Goal: Task Accomplishment & Management: Manage account settings

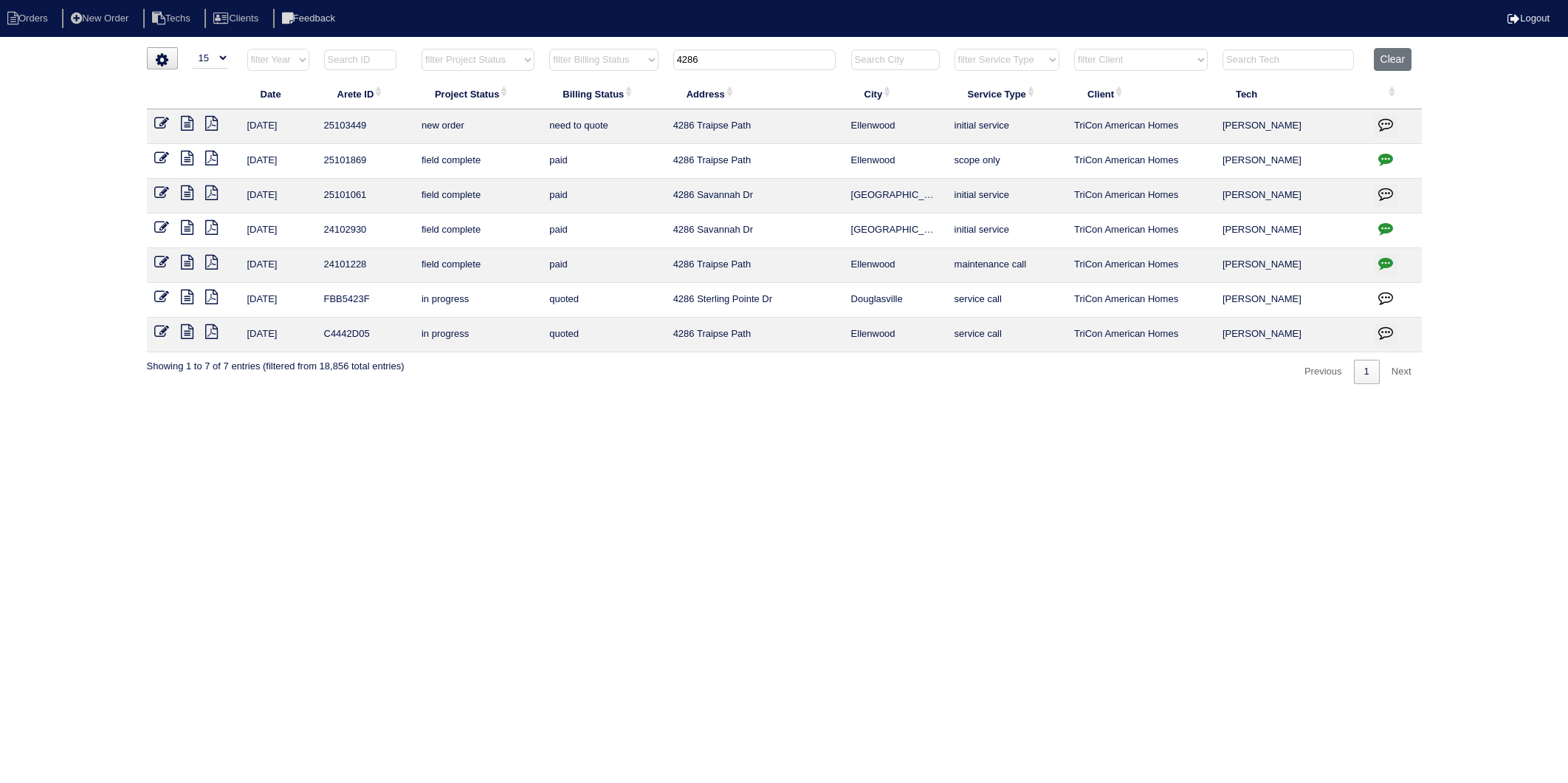
select select "15"
drag, startPoint x: 1406, startPoint y: 60, endPoint x: 1336, endPoint y: 2, distance: 90.9
click at [1406, 59] on button "Clear" at bounding box center [1393, 59] width 38 height 23
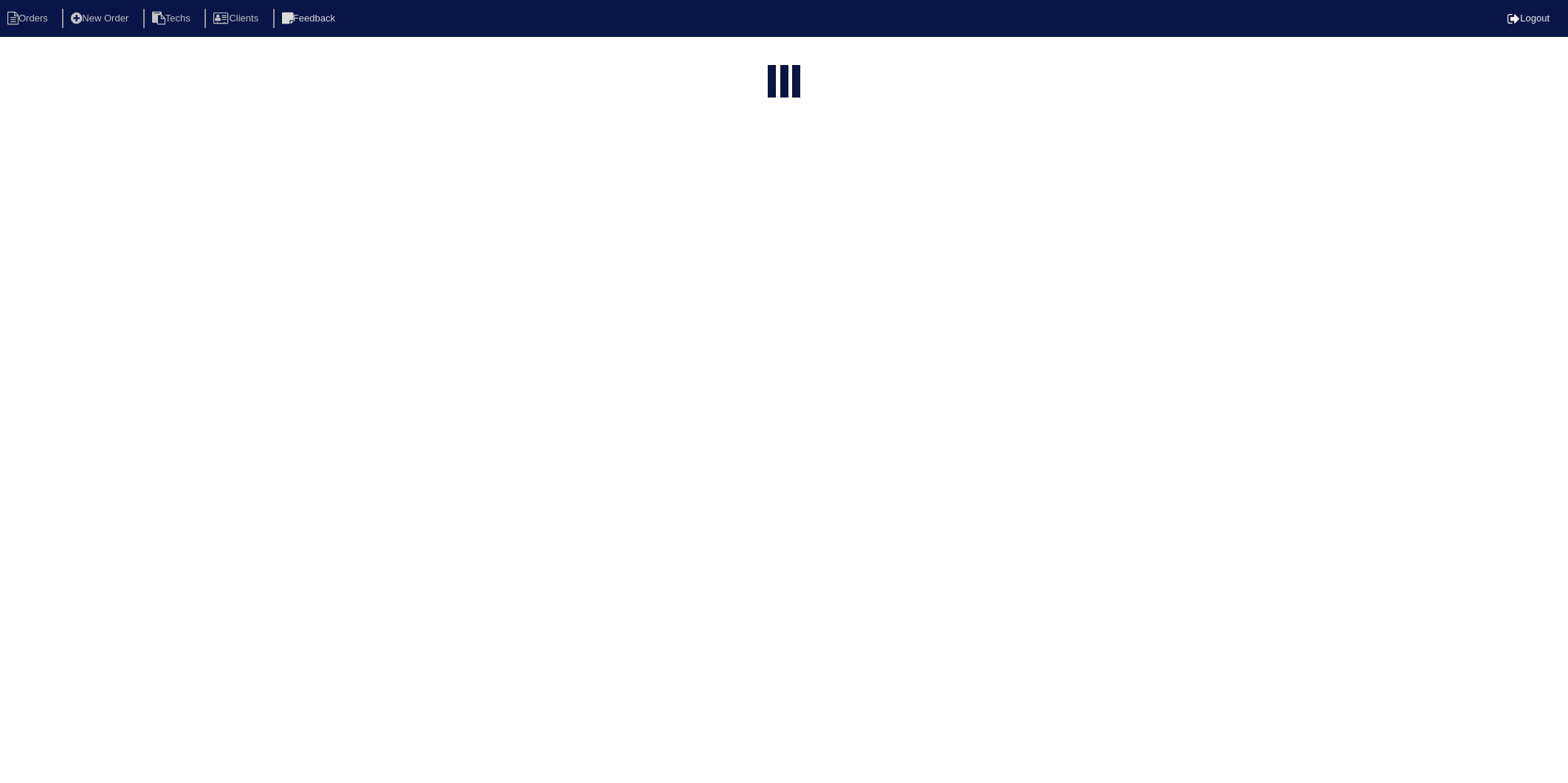
select select "15"
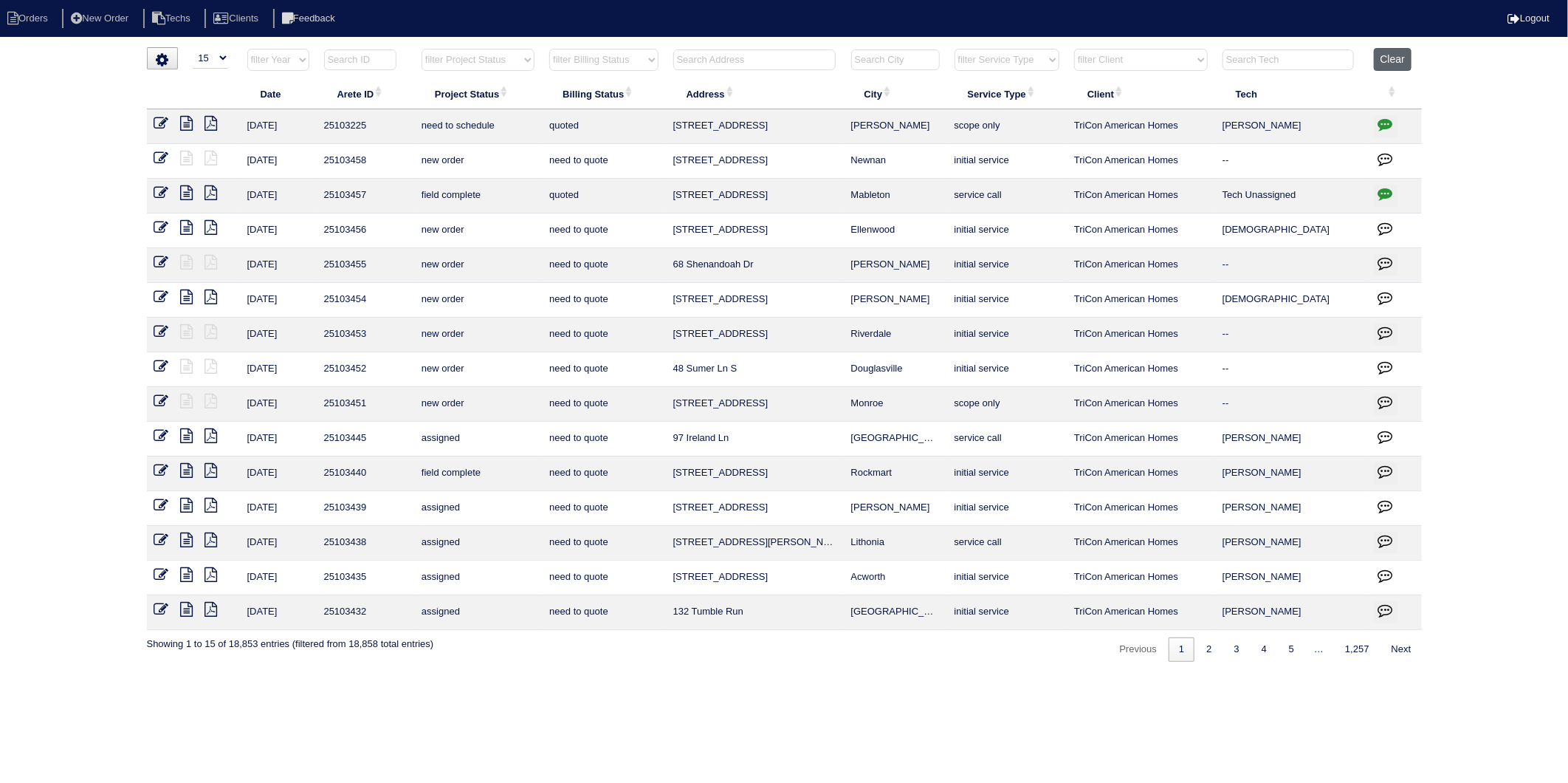
click at [1403, 57] on button "Clear" at bounding box center [1393, 59] width 38 height 23
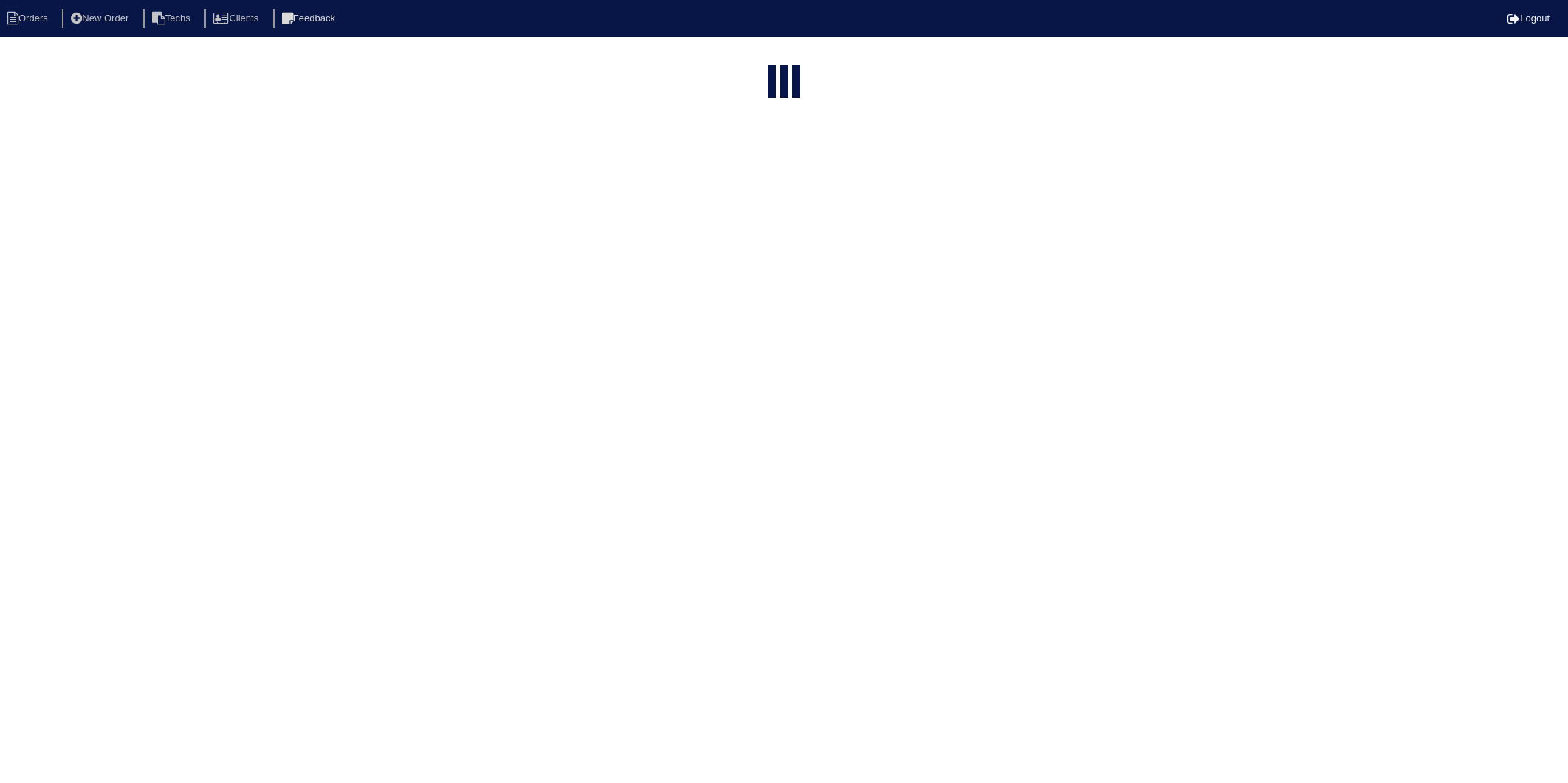
select select "15"
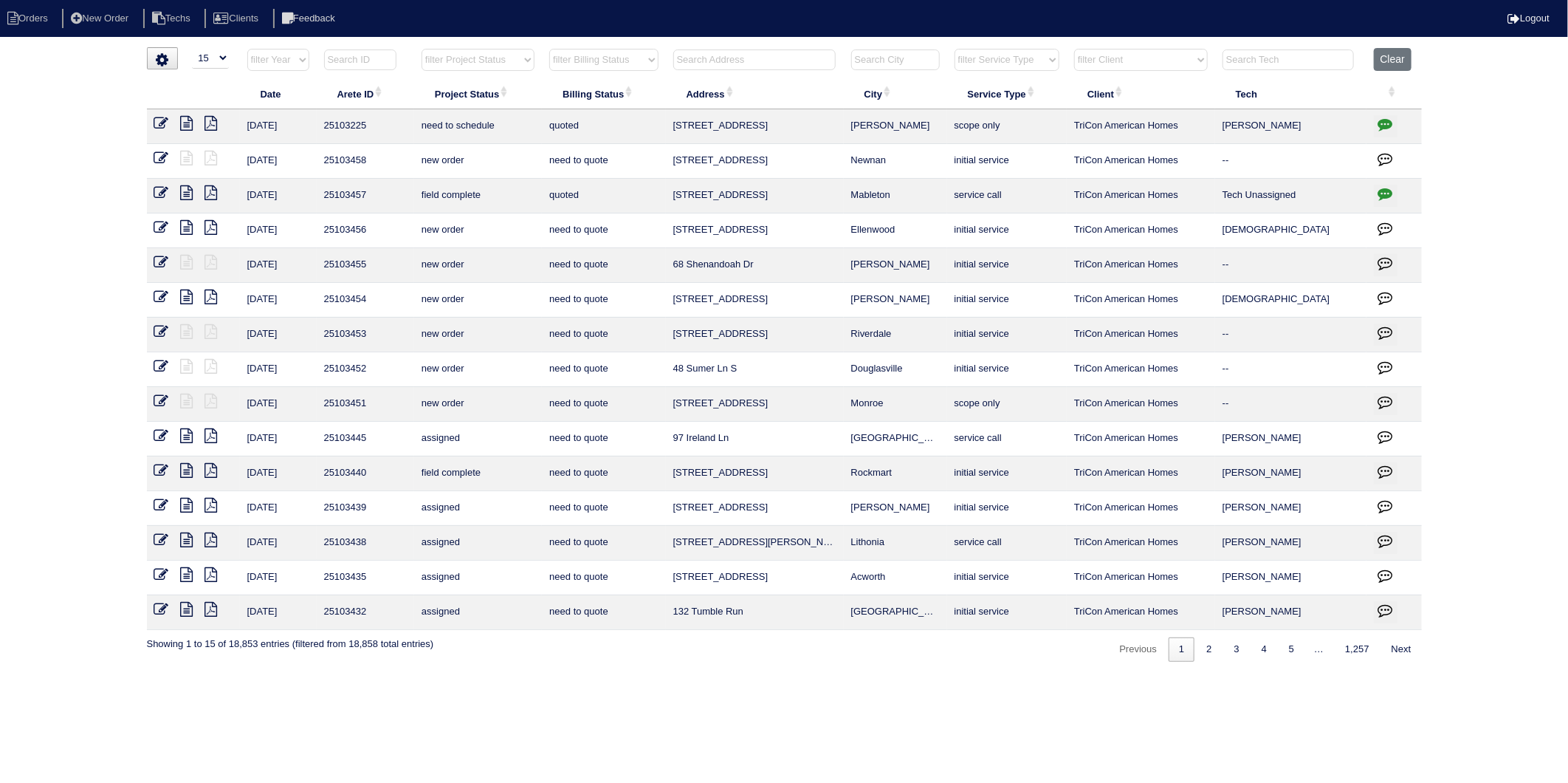
click at [591, 64] on select "filter Billing Status -- Any Billing Status -- need to quote quoted need to inv…" at bounding box center [603, 60] width 108 height 22
click at [550, 49] on select "filter Billing Status -- Any Billing Status -- need to quote quoted need to inv…" at bounding box center [603, 60] width 108 height 22
select select "need to invoice"
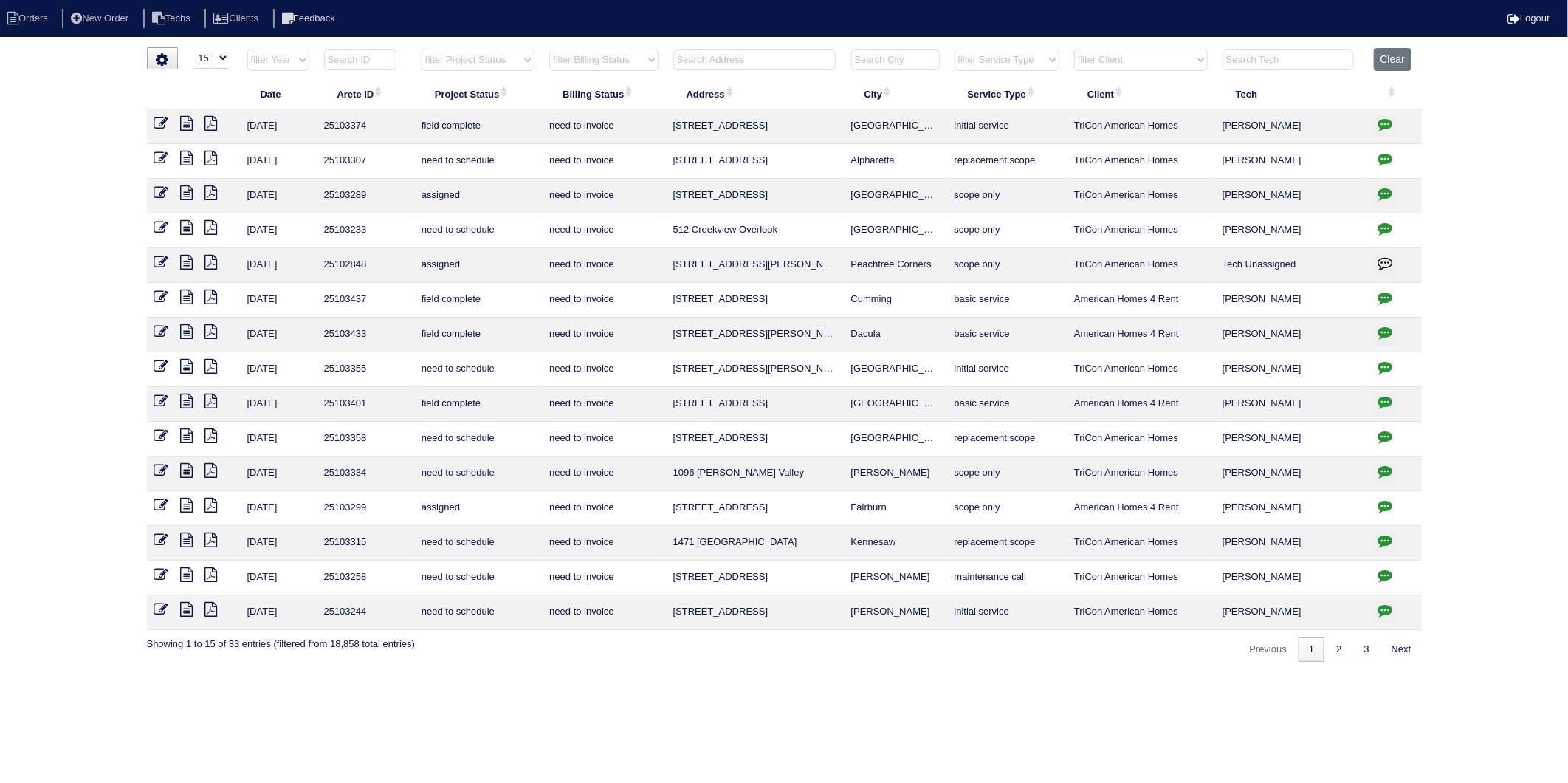
click at [190, 122] on icon at bounding box center [187, 123] width 13 height 14
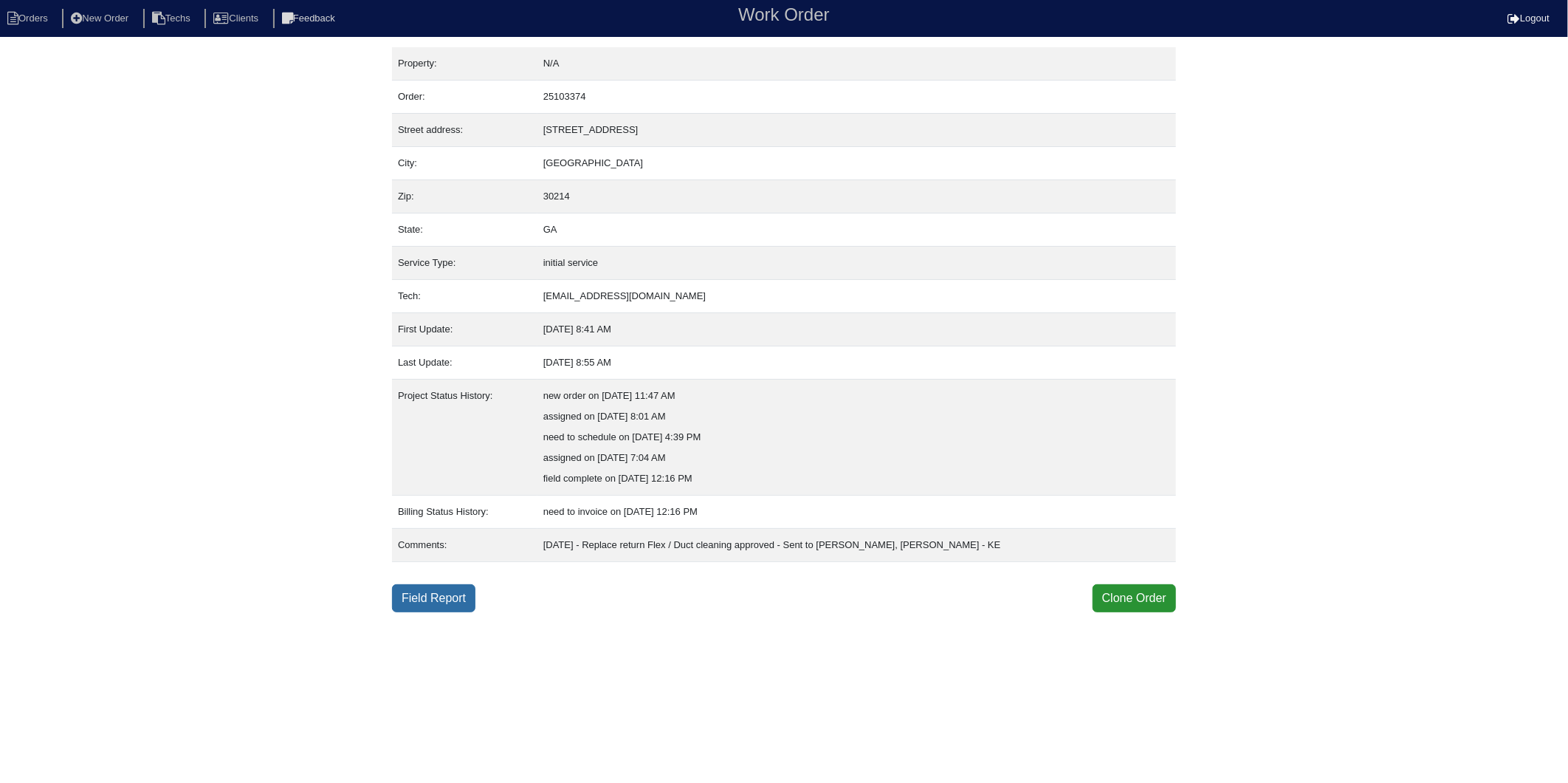
click at [432, 595] on link "Field Report" at bounding box center [433, 598] width 84 height 28
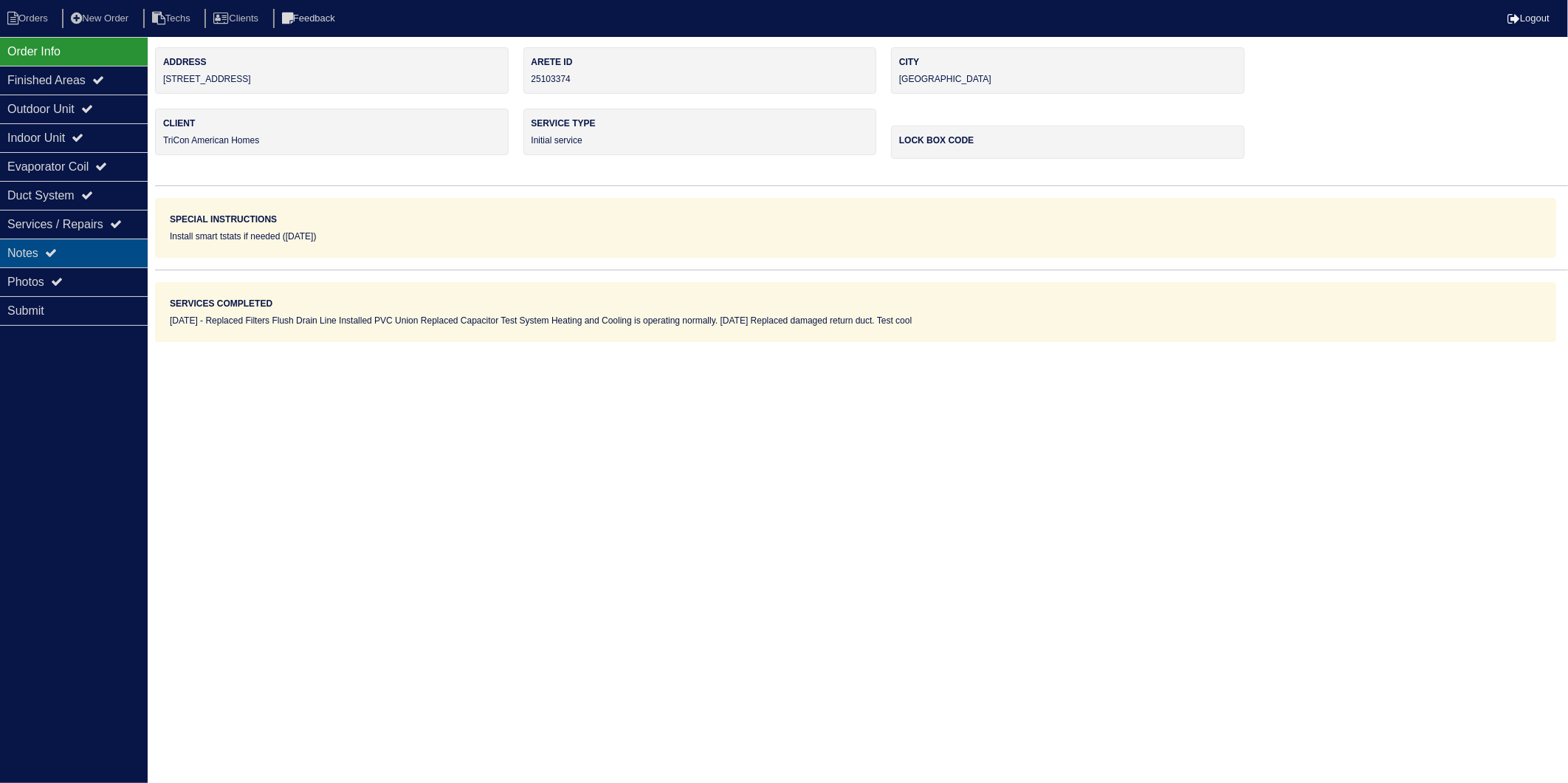
click at [28, 256] on div "Notes" at bounding box center [74, 253] width 148 height 29
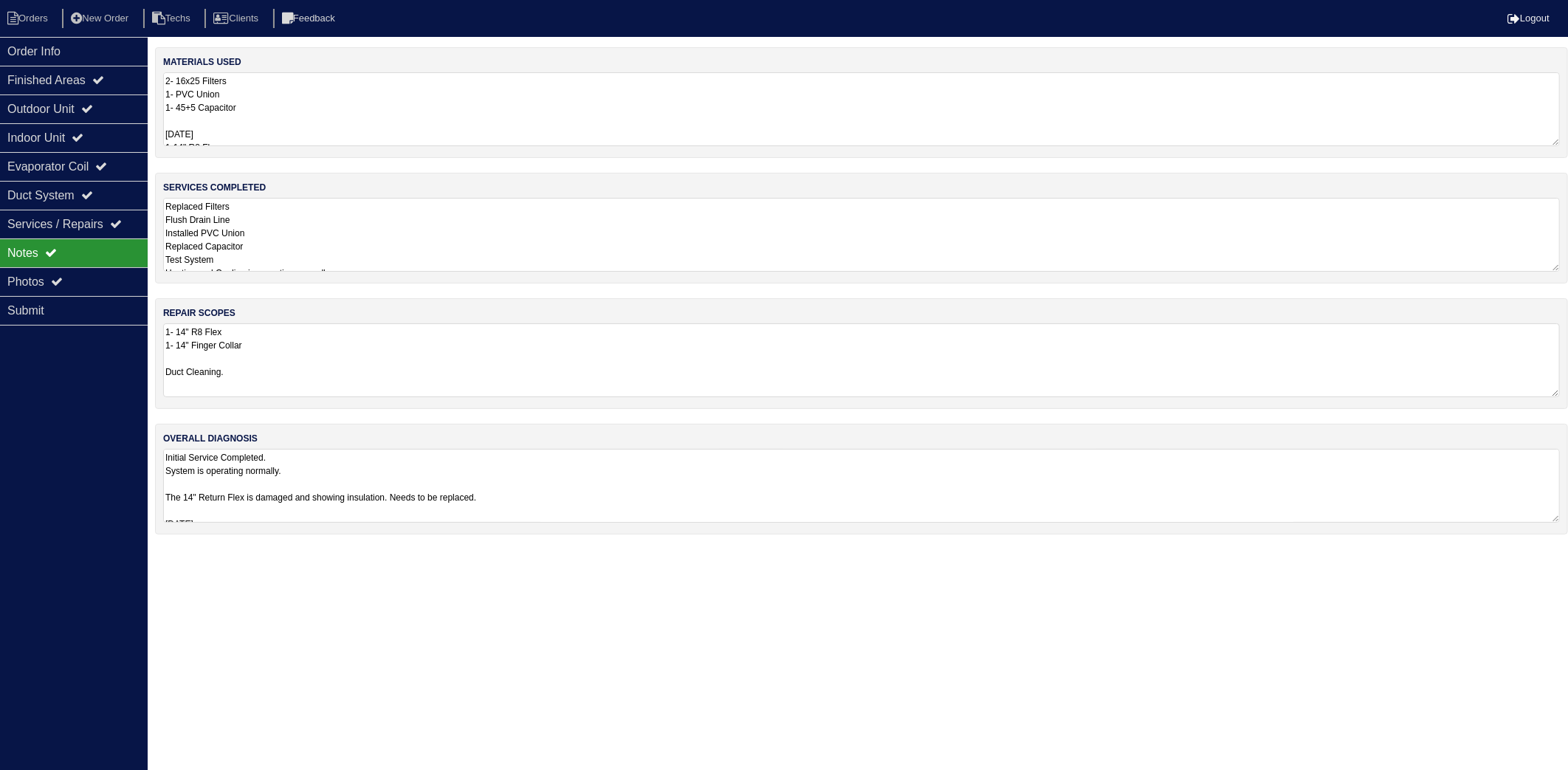
click at [318, 107] on textarea "2- 16x25 Filters 1- PVC Union 1- 45+5 Capacitor 9/17/25 1-14" R8 Flex 1-14" Fla…" at bounding box center [861, 109] width 1397 height 74
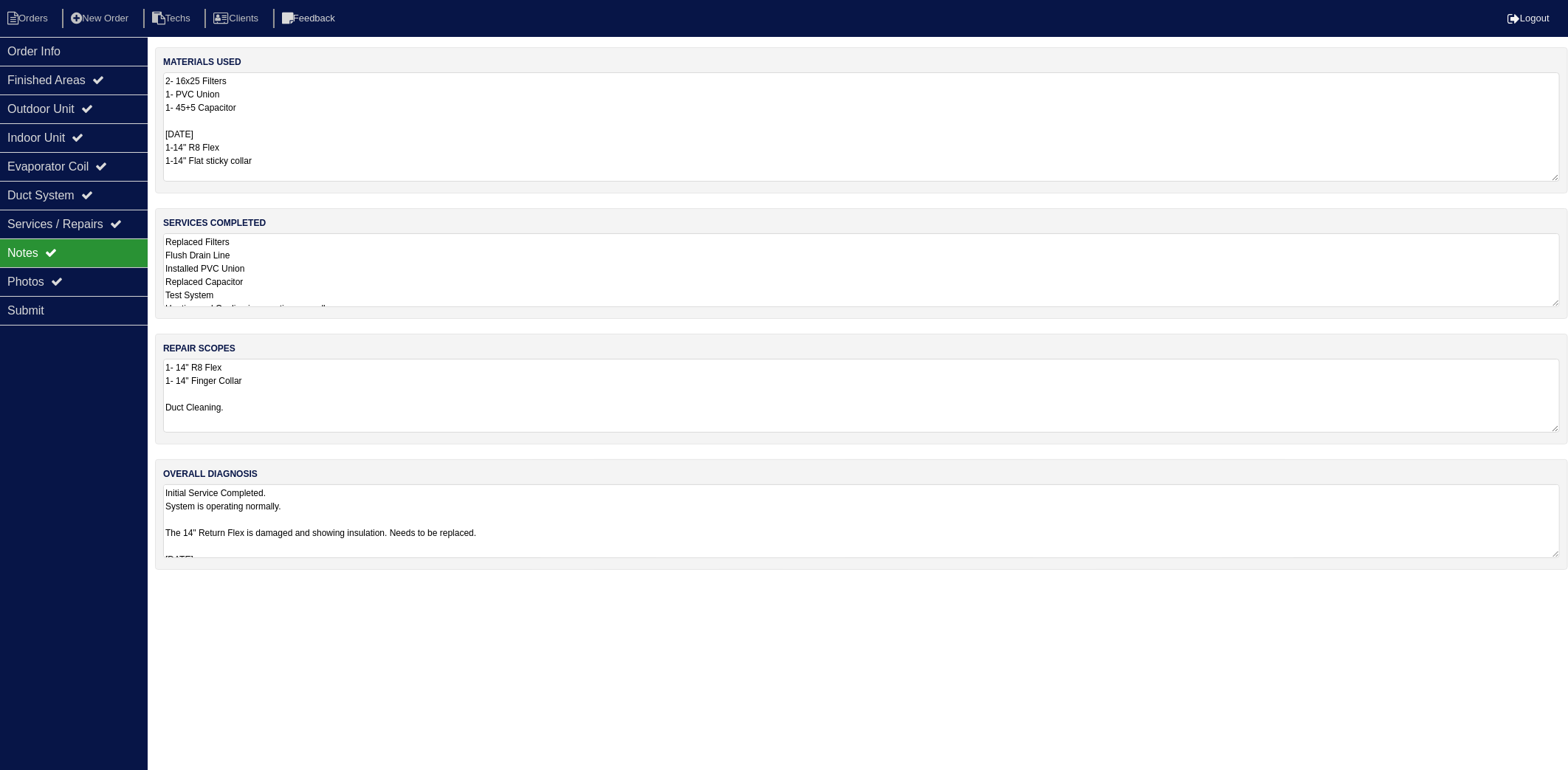
click at [316, 283] on textarea "Replaced Filters Flush Drain Line Installed PVC Union Replaced Capacitor Test S…" at bounding box center [861, 270] width 1397 height 74
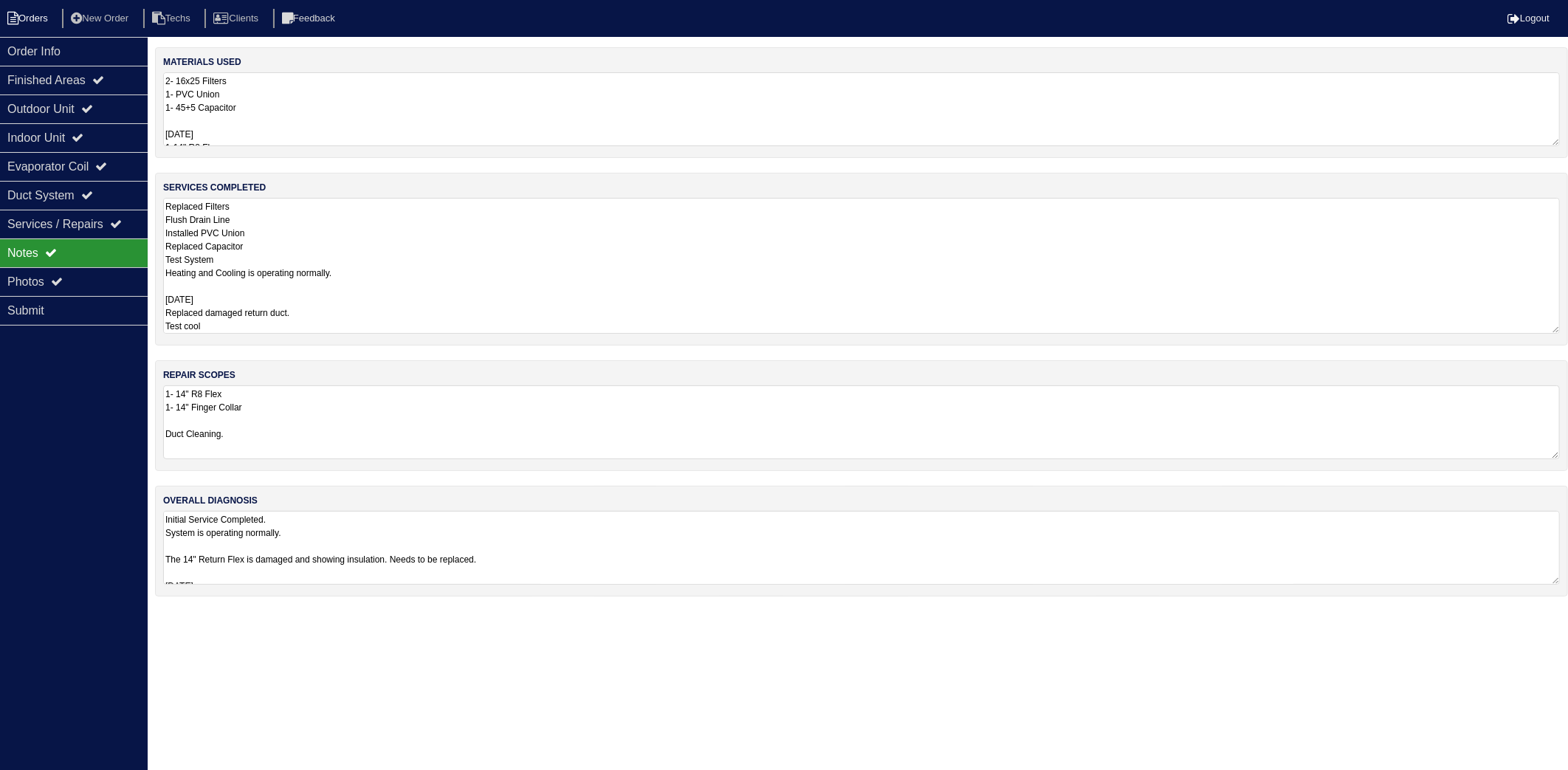
click at [38, 19] on li "Orders" at bounding box center [30, 19] width 60 height 20
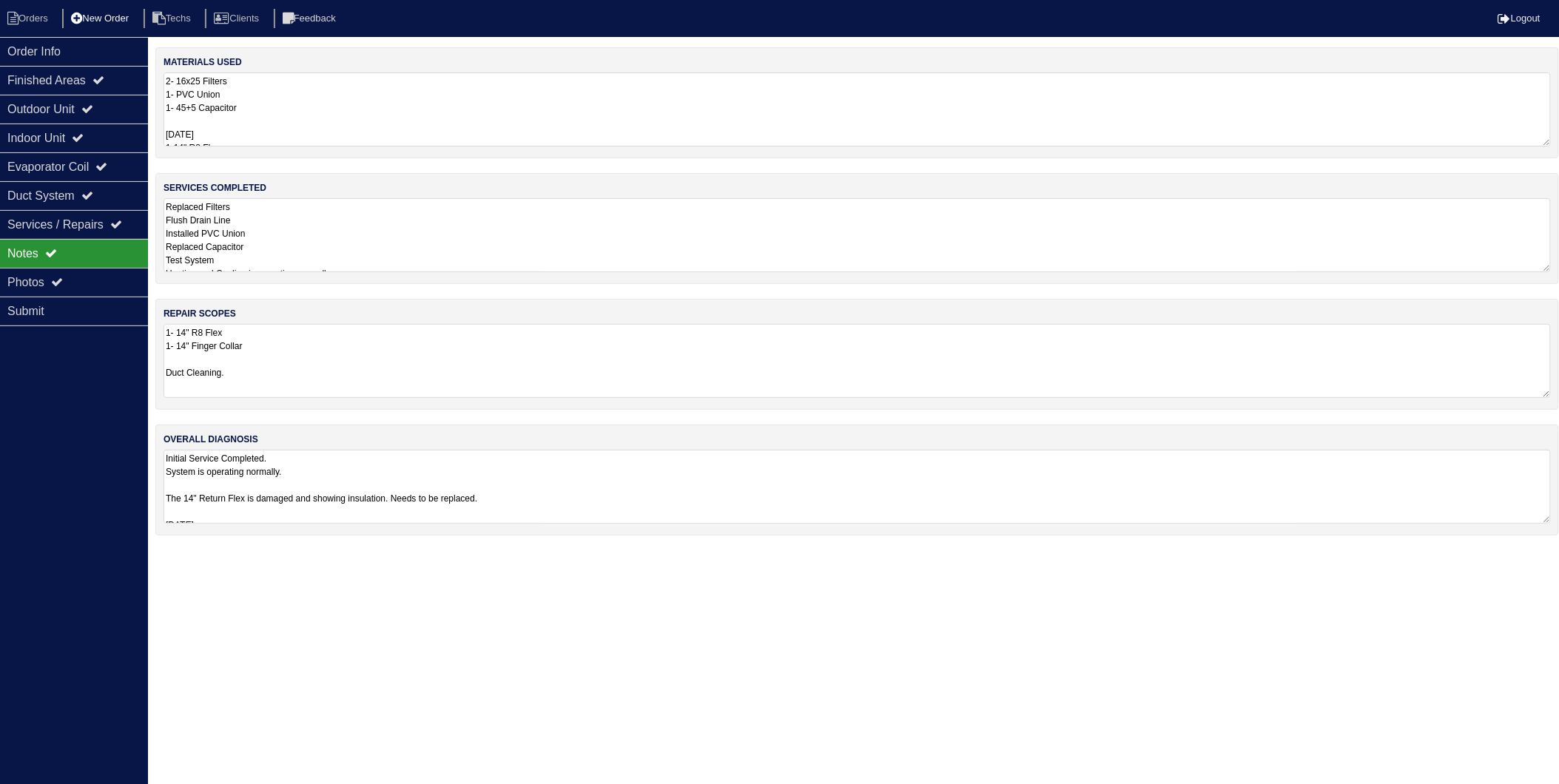
select select "15"
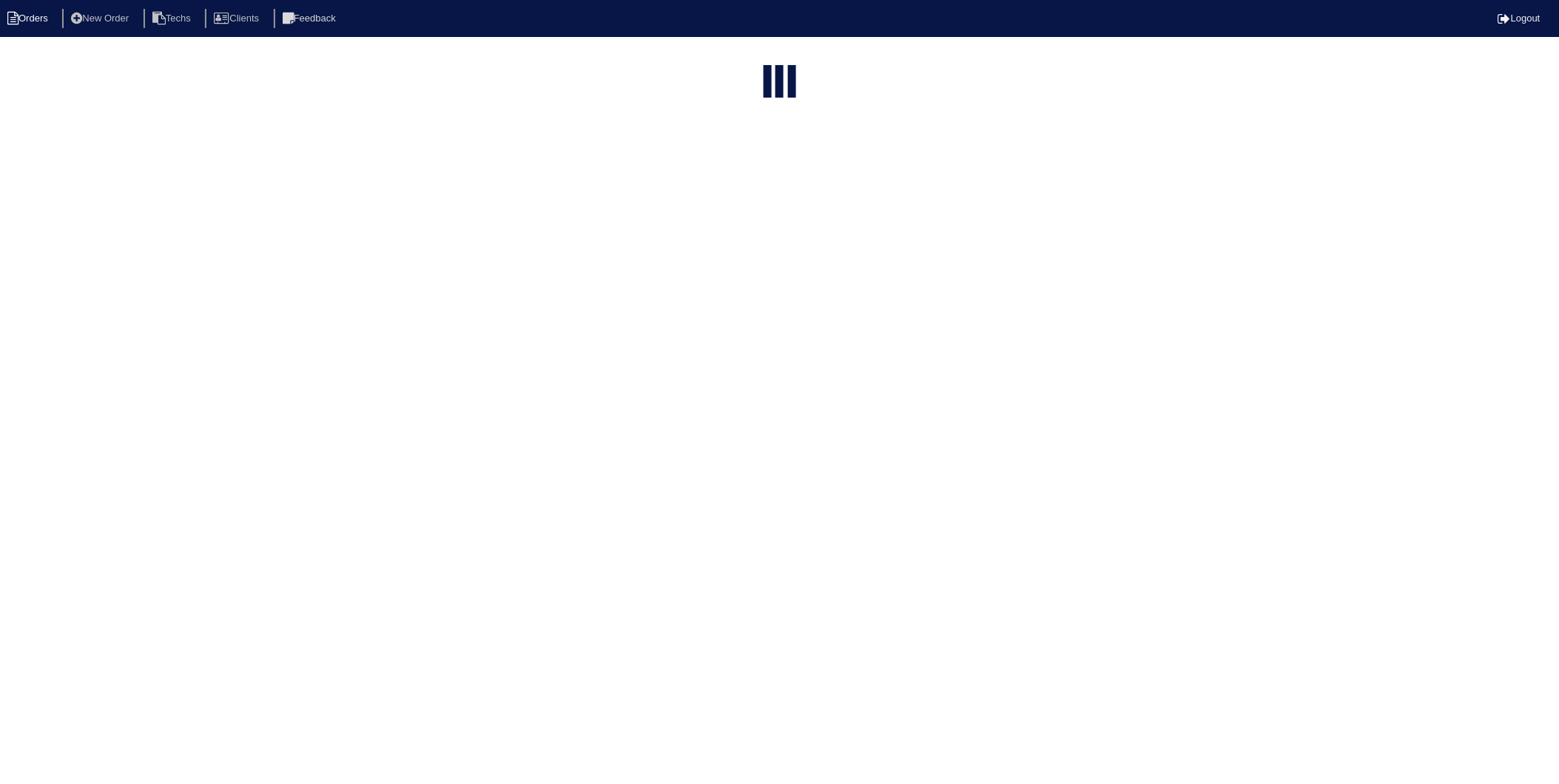
select select "need to invoice"
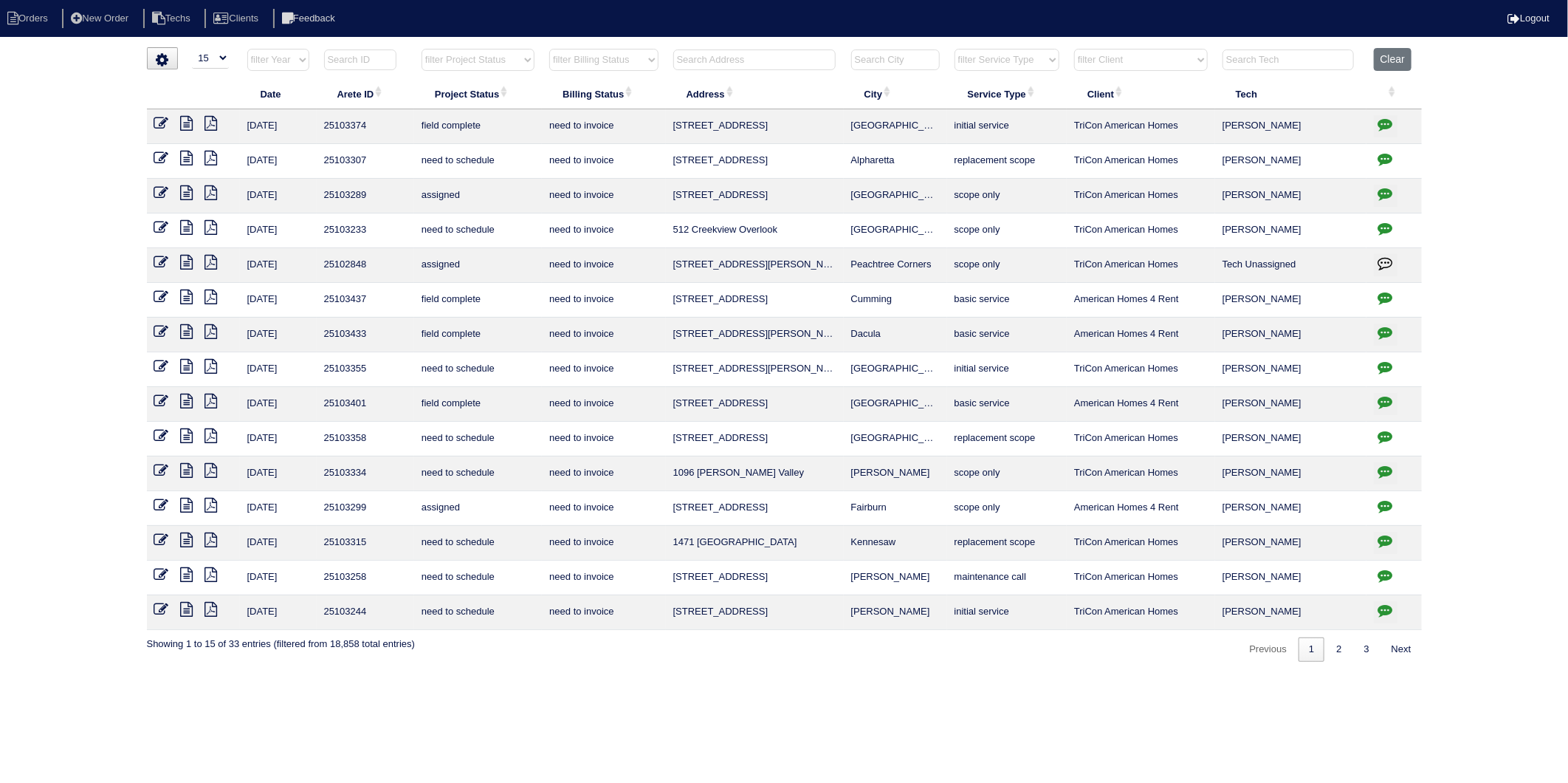
click at [158, 124] on icon at bounding box center [161, 123] width 14 height 14
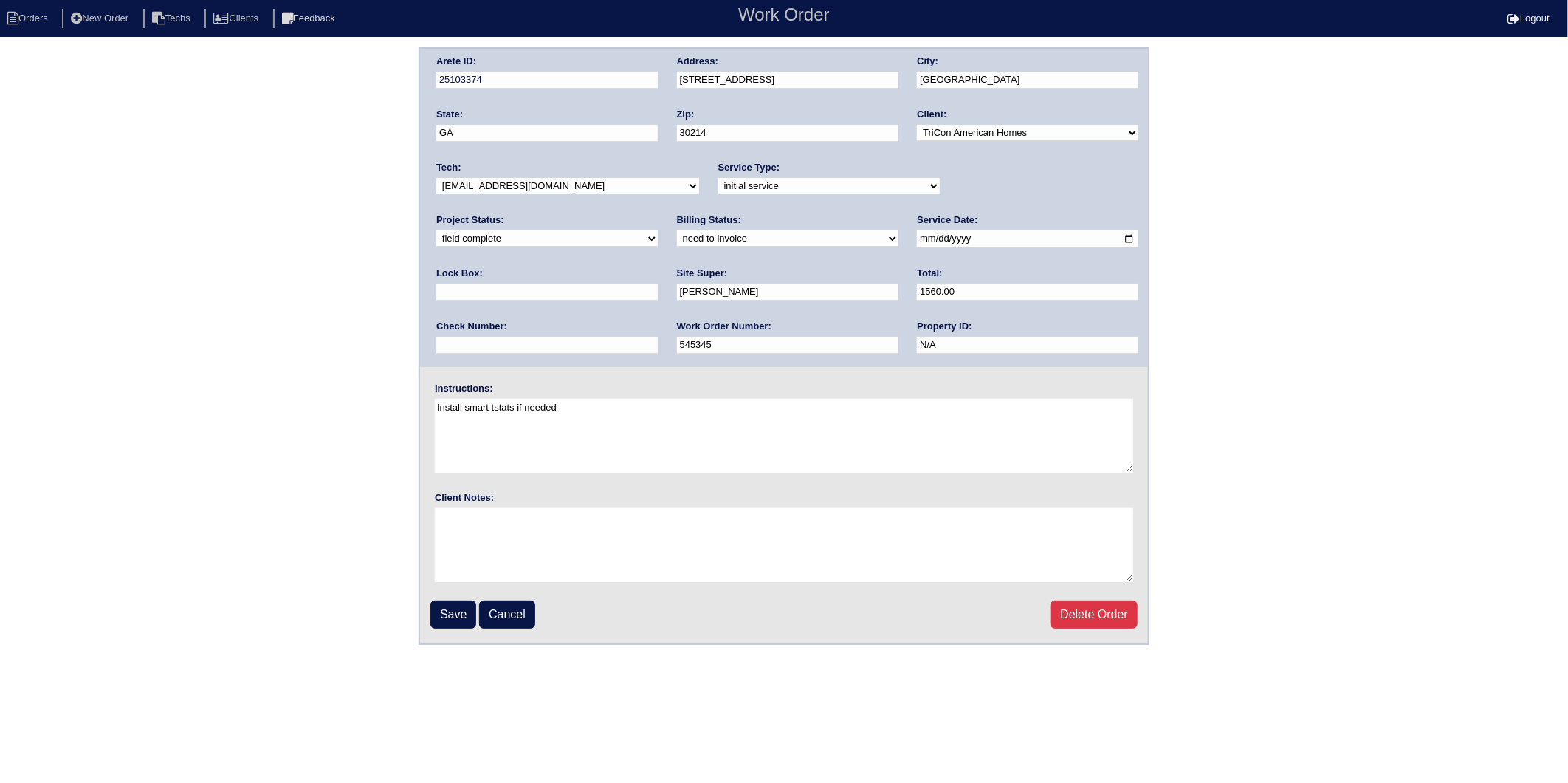
click at [677, 232] on select "need to quote quoted need to invoice invoiced paid warranty purchase order need…" at bounding box center [788, 238] width 222 height 16
select select "invoiced"
click at [677, 230] on select "need to quote quoted need to invoice invoiced paid warranty purchase order need…" at bounding box center [788, 238] width 222 height 16
click at [448, 604] on input "Save" at bounding box center [454, 614] width 46 height 28
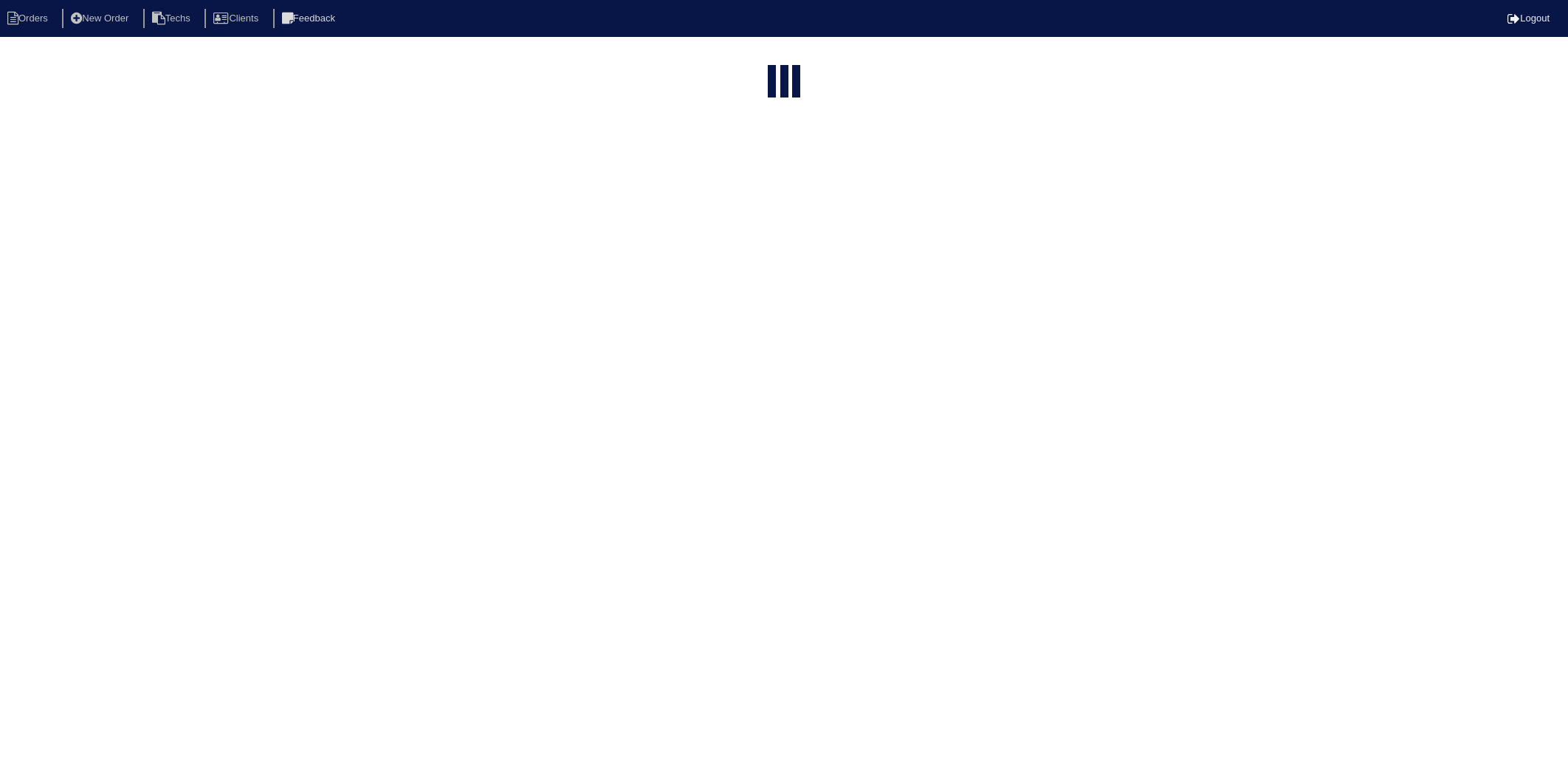
select select "15"
select select "need to invoice"
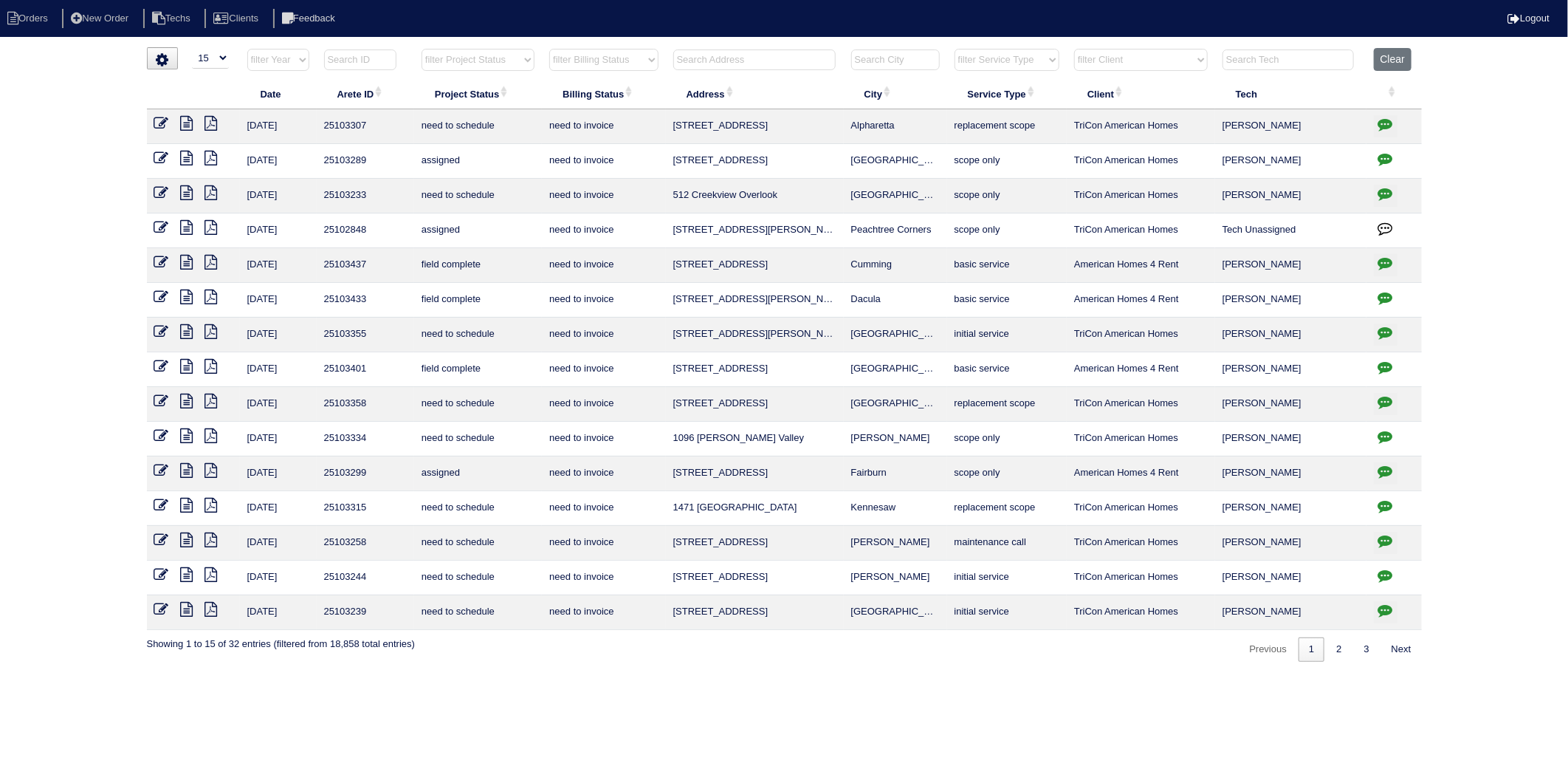
click at [746, 62] on input "text" at bounding box center [755, 59] width 162 height 20
type input "1096"
select select "need to invoice"
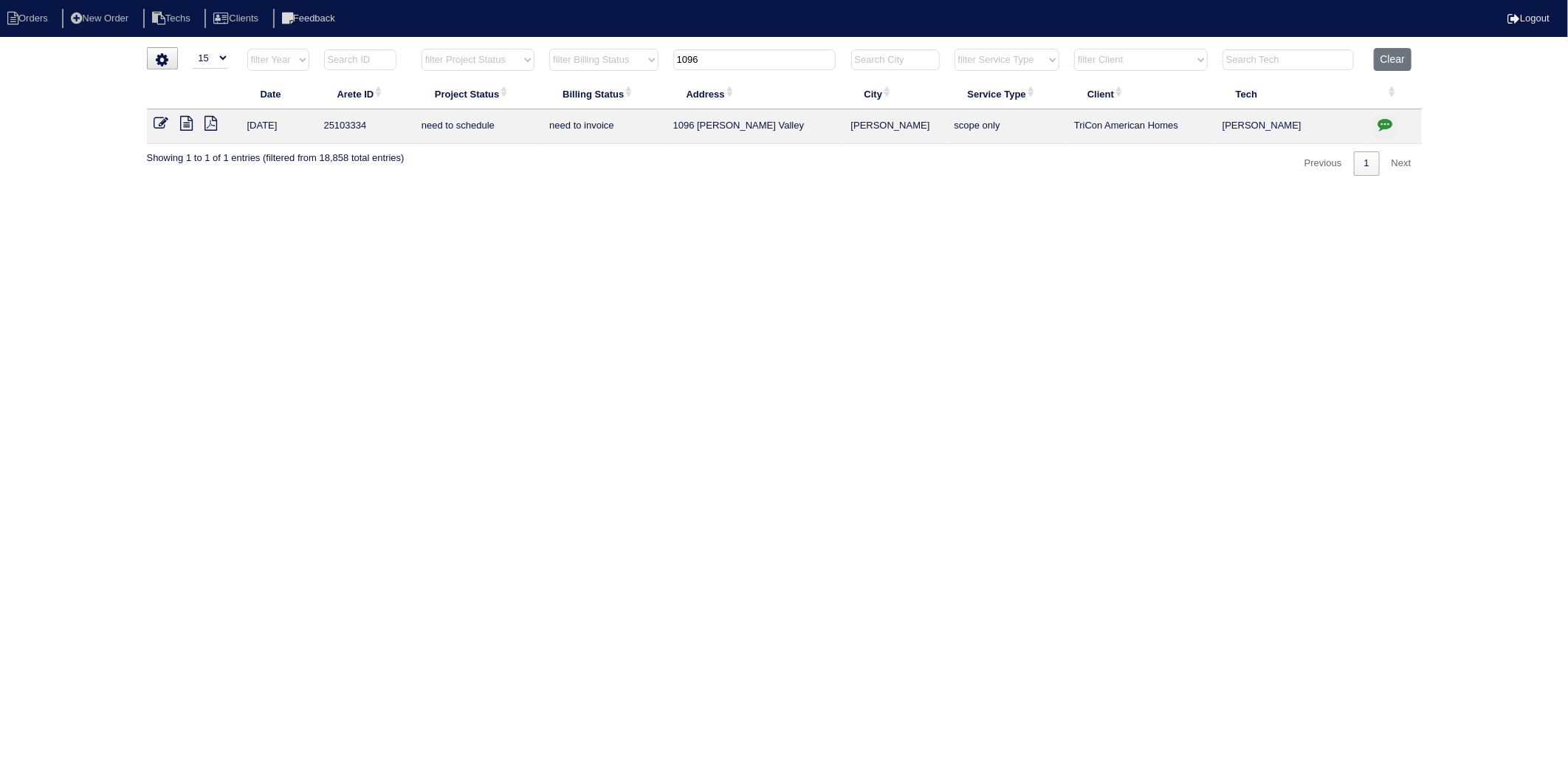
type input "1096"
click at [1382, 121] on icon "button" at bounding box center [1385, 124] width 14 height 14
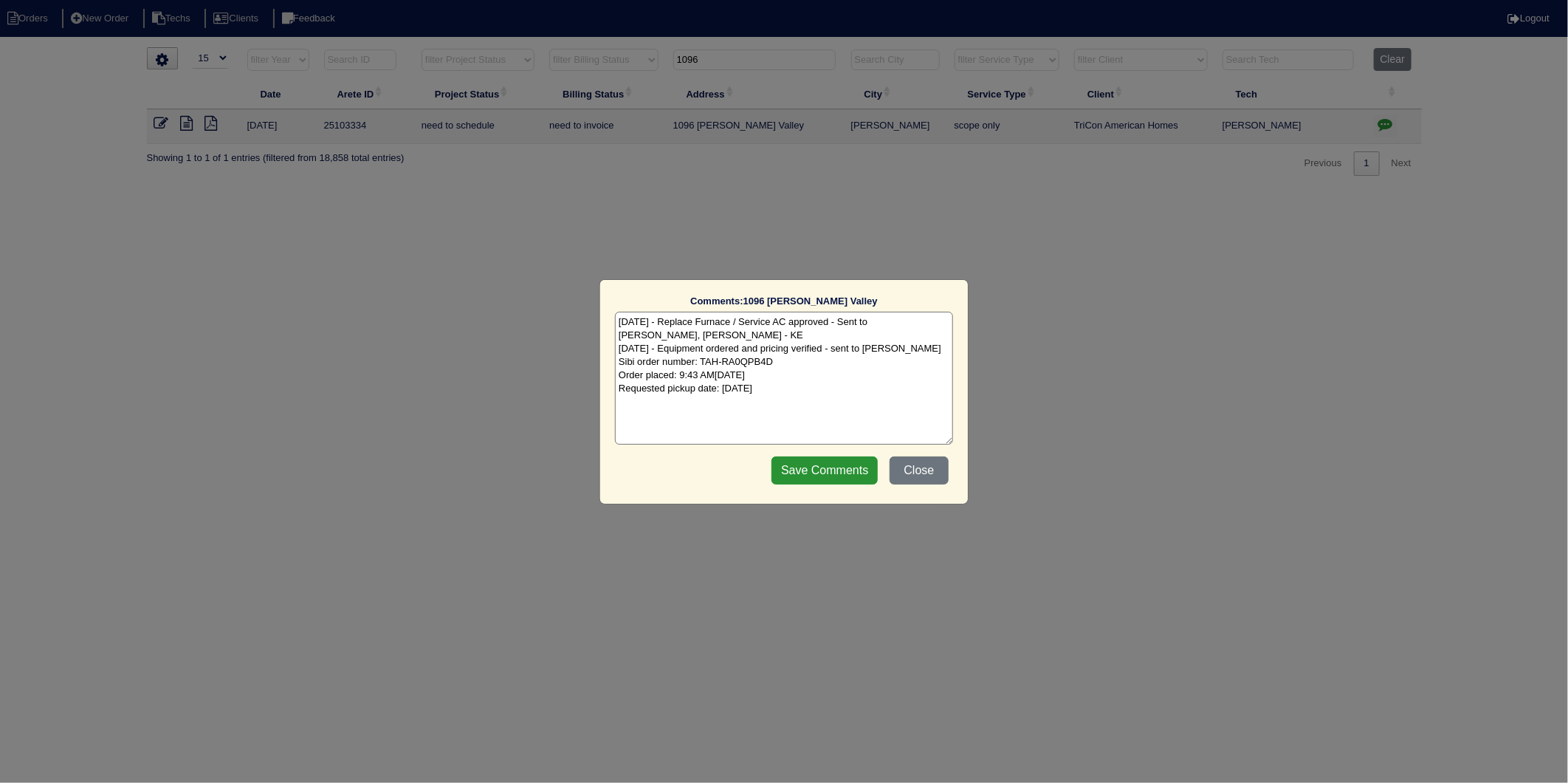
click at [852, 390] on textarea "9/12/25 - Replace Furnace / Service AC approved - Sent to Dan, Payton, Reeca - …" at bounding box center [784, 378] width 338 height 133
type textarea "9/12/25 - Replace Furnace / Service AC approved - Sent to Dan, Payton, Reeca - …"
click at [850, 477] on input "Save Comments" at bounding box center [825, 470] width 107 height 28
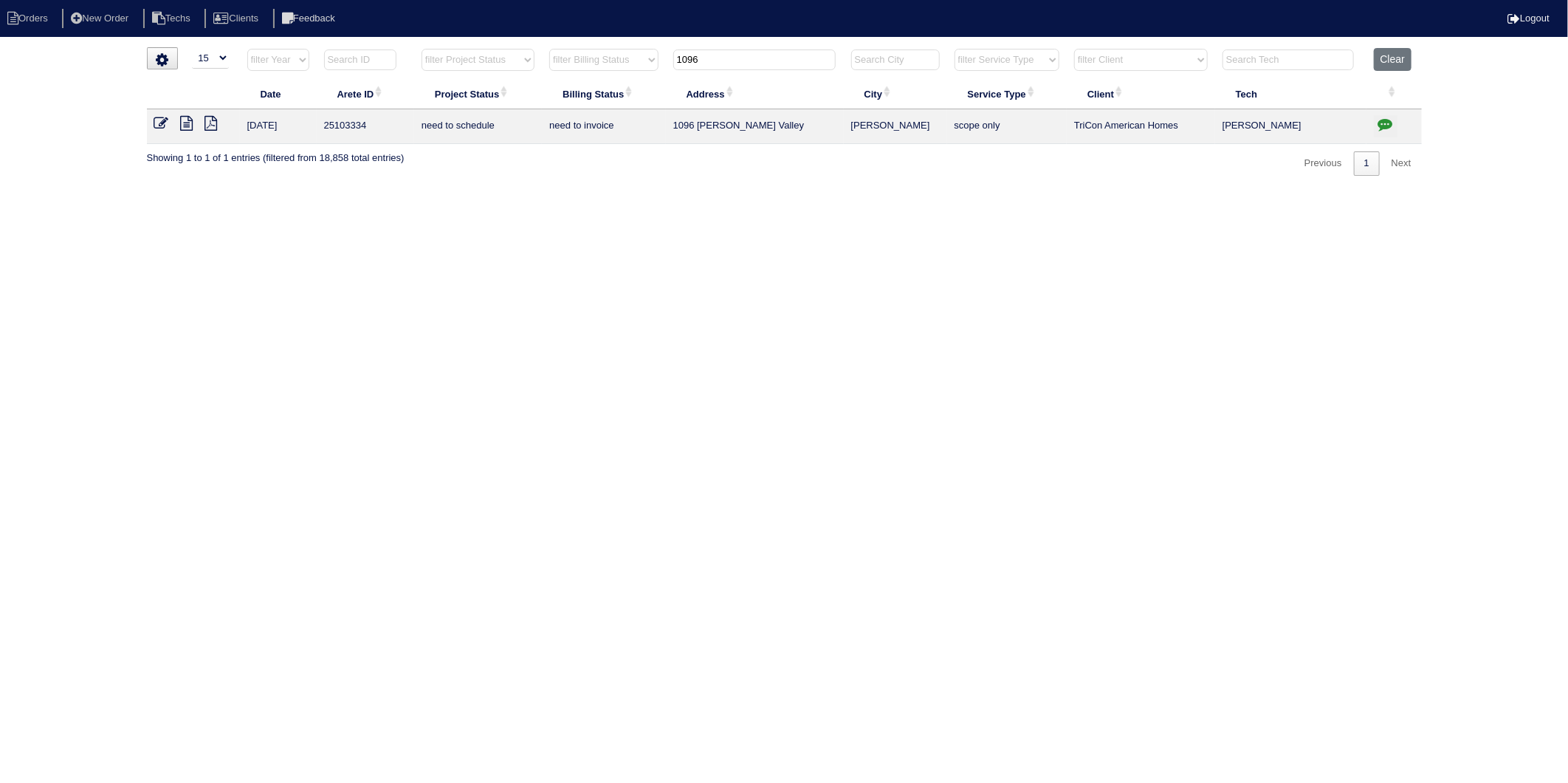
click at [159, 124] on icon at bounding box center [161, 123] width 14 height 14
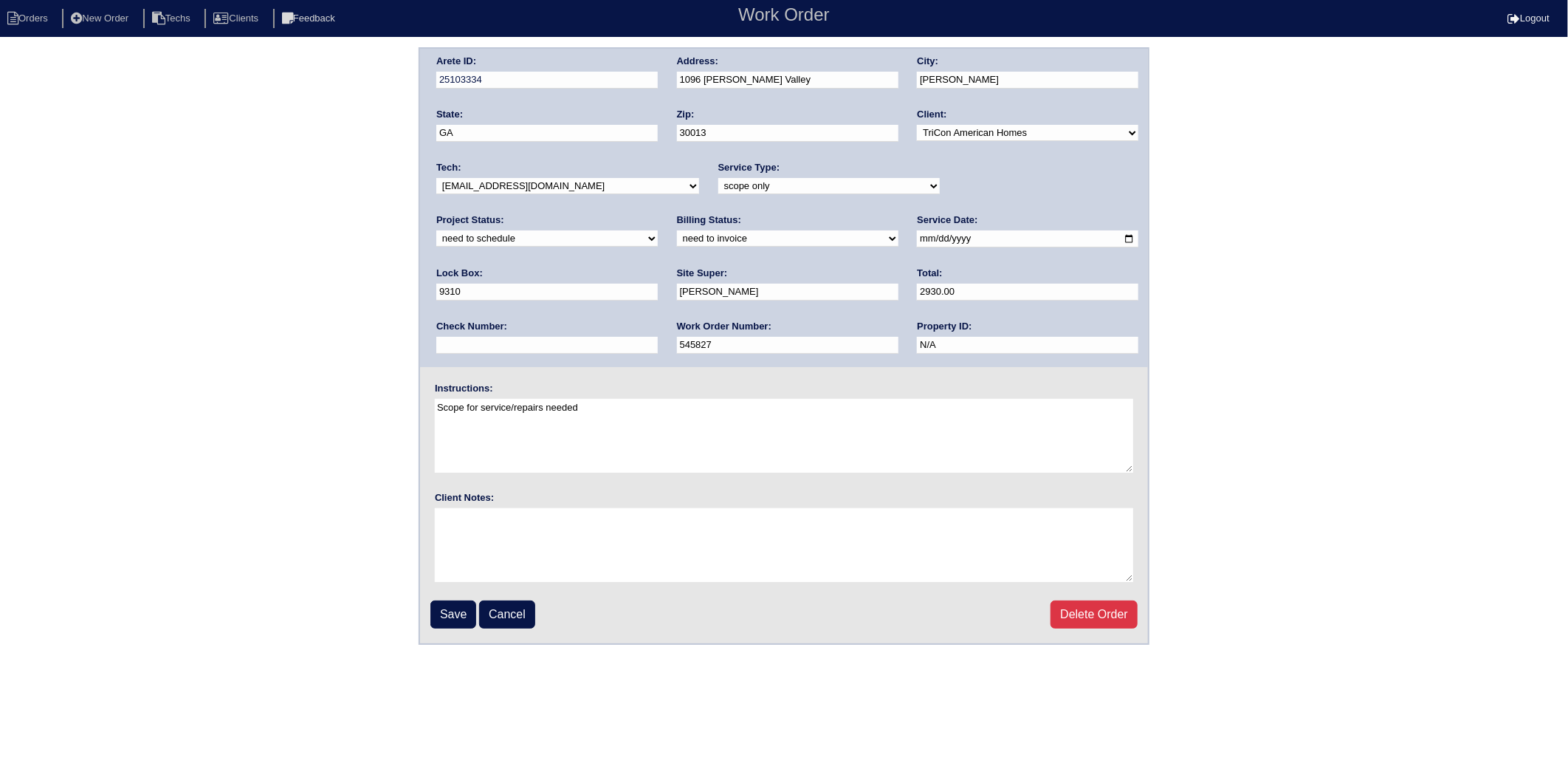
drag, startPoint x: 1050, startPoint y: 185, endPoint x: 1040, endPoint y: 193, distance: 12.8
click at [657, 230] on select "new order assigned in progress field complete need to schedule admin review arc…" at bounding box center [547, 238] width 222 height 16
select select "completed"
click at [657, 230] on select "new order assigned in progress field complete need to schedule admin review arc…" at bounding box center [547, 238] width 222 height 16
click at [677, 238] on select "need to quote quoted need to invoice invoiced paid warranty purchase order need…" at bounding box center [788, 238] width 222 height 16
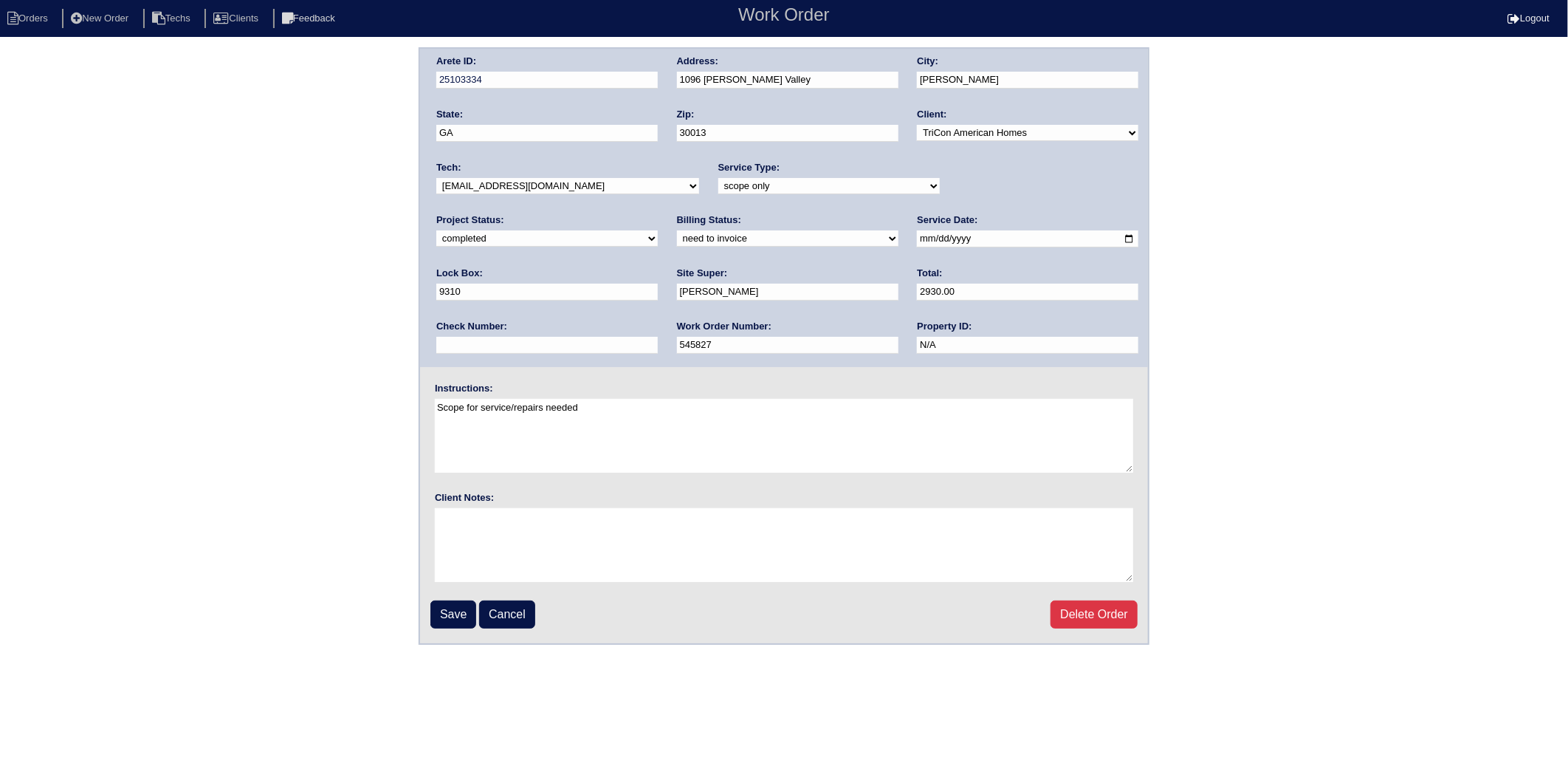
select select "invoiced"
click at [677, 230] on select "need to quote quoted need to invoice invoiced paid warranty purchase order need…" at bounding box center [788, 238] width 222 height 16
click at [445, 608] on input "Save" at bounding box center [454, 614] width 46 height 28
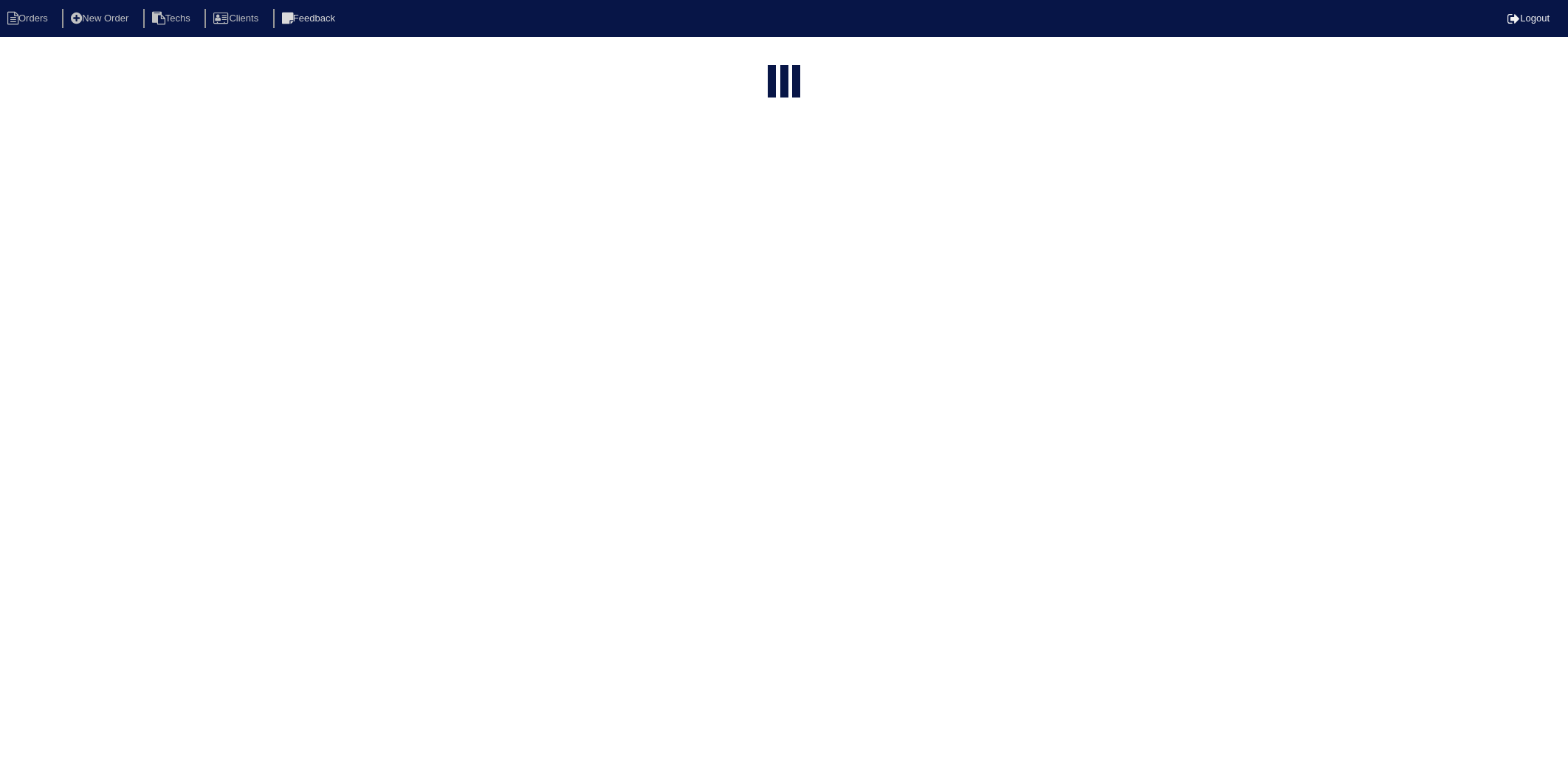
select select "15"
select select "need to invoice"
